Goal: Navigation & Orientation: Find specific page/section

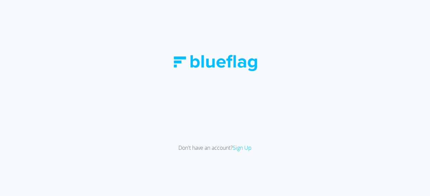
click at [89, 22] on div "Don't have an account? Sign Up" at bounding box center [215, 98] width 430 height 196
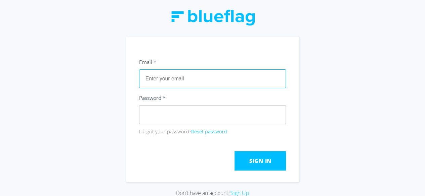
type input "[EMAIL_ADDRESS][DOMAIN_NAME]"
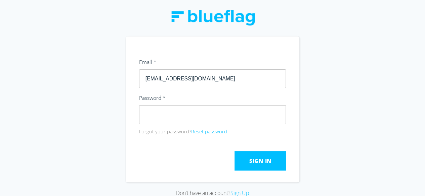
click at [263, 159] on span "Sign In" at bounding box center [260, 160] width 22 height 7
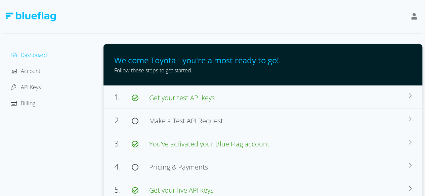
click at [112, 21] on div at bounding box center [212, 17] width 419 height 34
click at [64, 155] on div "Dashboard Account API Keys Billing" at bounding box center [53, 122] width 101 height 157
click at [169, 31] on div at bounding box center [212, 17] width 419 height 34
click at [30, 88] on span "API Keys" at bounding box center [31, 87] width 20 height 7
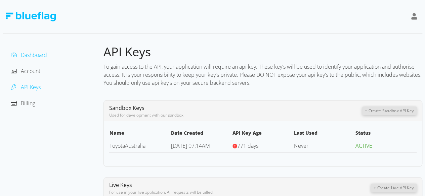
click at [37, 55] on span "Dashboard" at bounding box center [34, 54] width 26 height 7
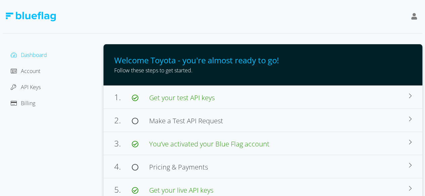
click at [82, 142] on div "Dashboard Account API Keys Billing" at bounding box center [53, 122] width 101 height 157
click at [81, 154] on div "Dashboard Account API Keys Billing" at bounding box center [53, 122] width 101 height 157
click at [30, 104] on span "Billing" at bounding box center [28, 103] width 14 height 7
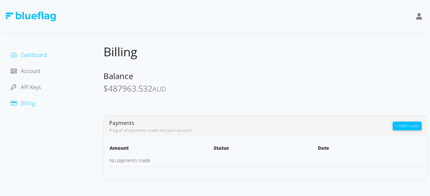
click at [30, 56] on span "Dashboard" at bounding box center [34, 54] width 26 height 7
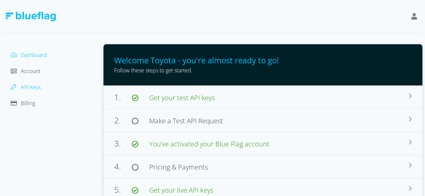
click at [36, 88] on span "API Keys" at bounding box center [31, 87] width 20 height 7
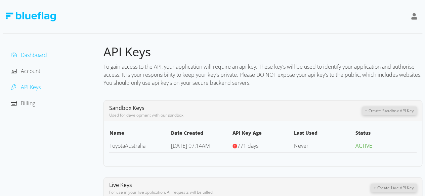
click at [22, 55] on span "Dashboard" at bounding box center [34, 54] width 26 height 7
